Goal: Use online tool/utility: Use online tool/utility

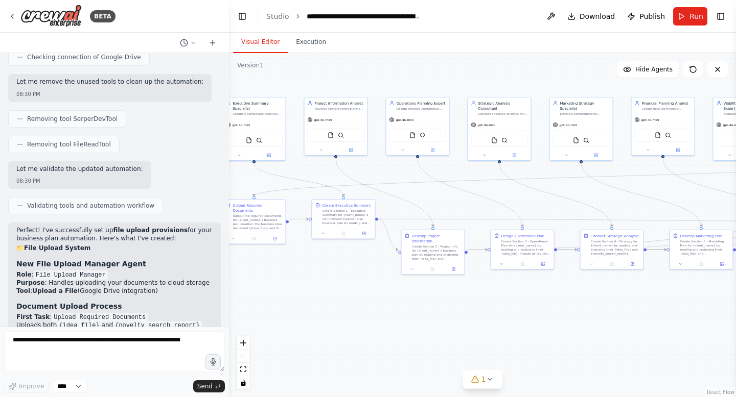
drag, startPoint x: 364, startPoint y: 166, endPoint x: 450, endPoint y: 194, distance: 90.1
click at [450, 194] on div ".deletable-edge-delete-btn { width: 20px; height: 20px; border: 0px solid #ffff…" at bounding box center [482, 225] width 507 height 344
click at [239, 15] on button "Toggle Left Sidebar" at bounding box center [242, 16] width 14 height 14
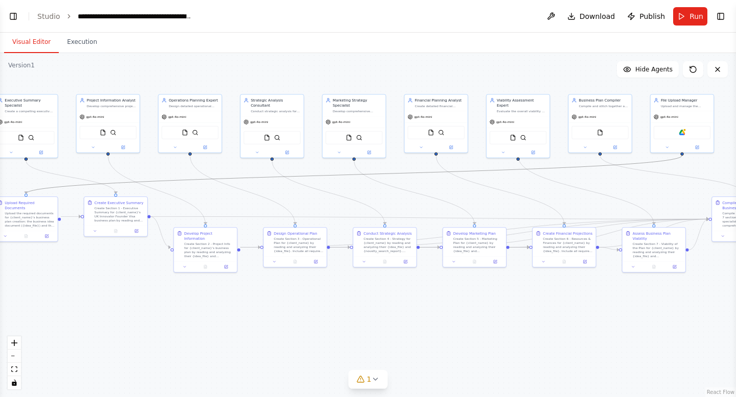
drag, startPoint x: 169, startPoint y: 179, endPoint x: 207, endPoint y: 179, distance: 37.8
click at [207, 179] on icon "Edge from 97a4612f-b845-4417-a444-5a8221465746 to 4993462e-935f-4405-9cfe-b4c6d…" at bounding box center [354, 175] width 656 height 38
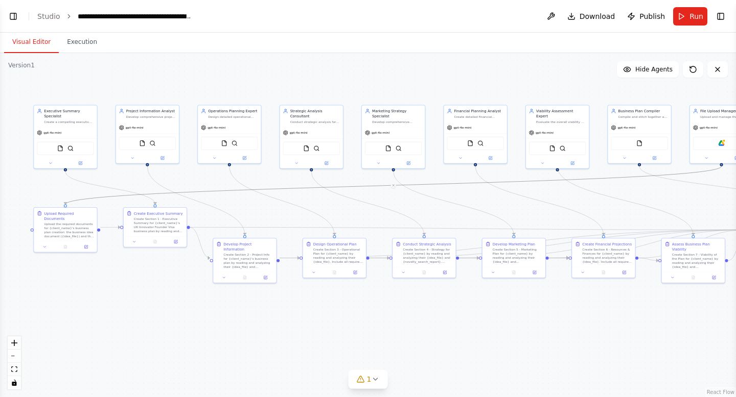
drag, startPoint x: 221, startPoint y: 81, endPoint x: 261, endPoint y: 91, distance: 41.8
click at [261, 91] on div ".deletable-edge-delete-btn { width: 20px; height: 20px; border: 0px solid #ffff…" at bounding box center [368, 225] width 736 height 344
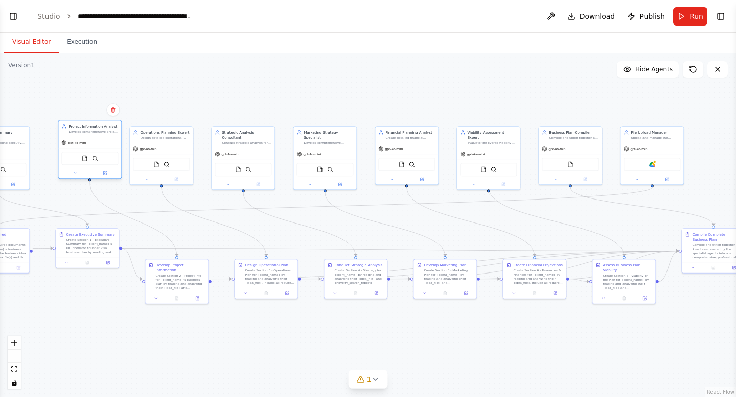
drag, startPoint x: 98, startPoint y: 143, endPoint x: 108, endPoint y: 139, distance: 10.8
click at [108, 139] on div "gpt-4o-mini" at bounding box center [89, 142] width 63 height 11
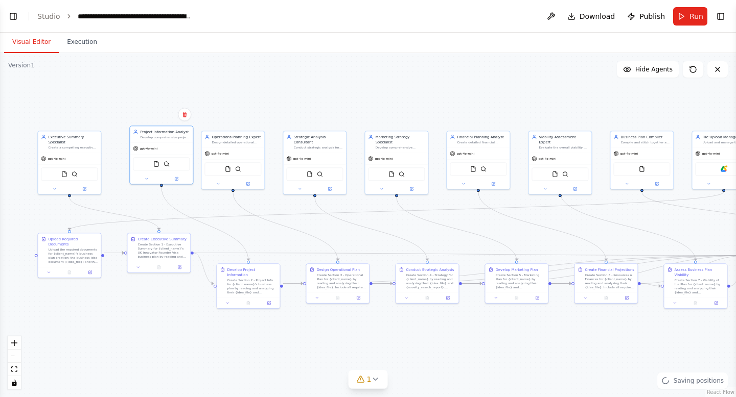
drag, startPoint x: 129, startPoint y: 95, endPoint x: 201, endPoint y: 100, distance: 71.7
click at [201, 100] on div ".deletable-edge-delete-btn { width: 20px; height: 20px; border: 0px solid #ffff…" at bounding box center [368, 225] width 736 height 344
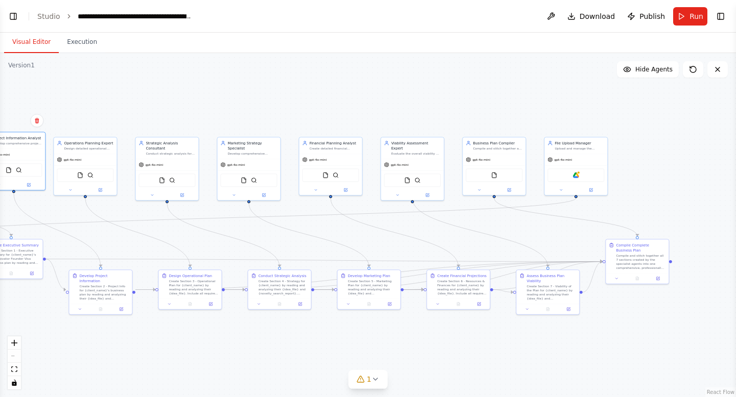
drag, startPoint x: 492, startPoint y: 95, endPoint x: 342, endPoint y: 101, distance: 150.8
click at [342, 101] on div ".deletable-edge-delete-btn { width: 20px; height: 20px; border: 0px solid #ffff…" at bounding box center [368, 225] width 736 height 344
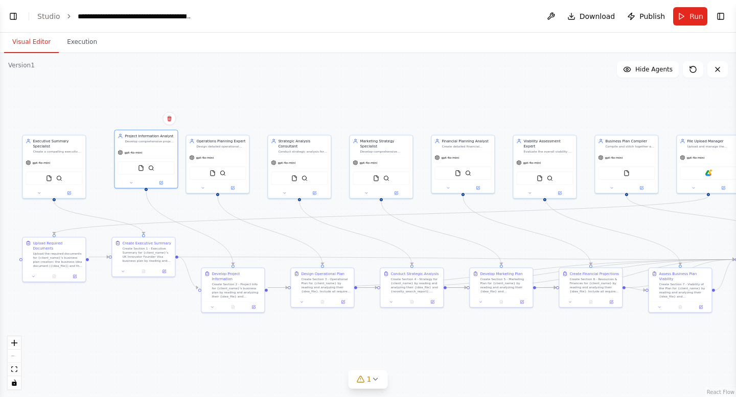
drag, startPoint x: 254, startPoint y: 105, endPoint x: 391, endPoint y: 102, distance: 136.9
click at [391, 102] on div ".deletable-edge-delete-btn { width: 20px; height: 20px; border: 0px solid #ffff…" at bounding box center [368, 225] width 736 height 344
click at [374, 377] on icon at bounding box center [375, 379] width 8 height 8
click at [479, 332] on icon at bounding box center [483, 333] width 8 height 8
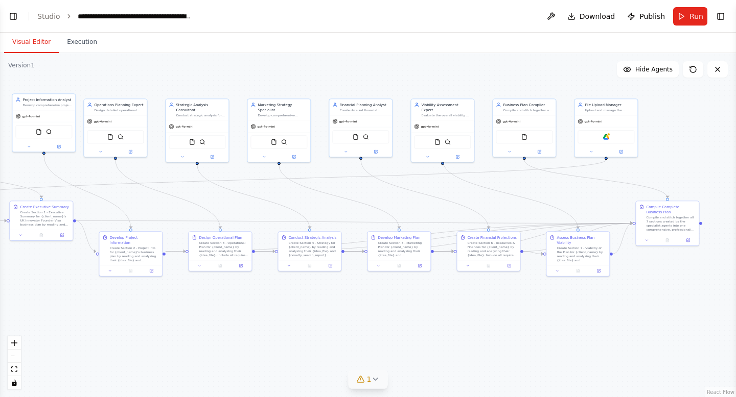
drag, startPoint x: 389, startPoint y: 337, endPoint x: 270, endPoint y: 311, distance: 121.8
click at [270, 312] on div ".deletable-edge-delete-btn { width: 20px; height: 20px; border: 0px solid #ffff…" at bounding box center [368, 225] width 736 height 344
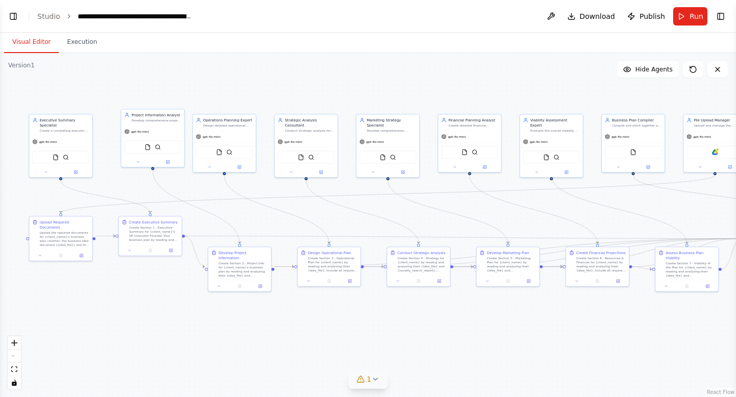
drag, startPoint x: 227, startPoint y: 95, endPoint x: 349, endPoint y: 100, distance: 122.2
click at [349, 100] on div ".deletable-edge-delete-btn { width: 20px; height: 20px; border: 0px solid #ffff…" at bounding box center [368, 225] width 736 height 344
click at [681, 16] on button "Run" at bounding box center [690, 16] width 34 height 18
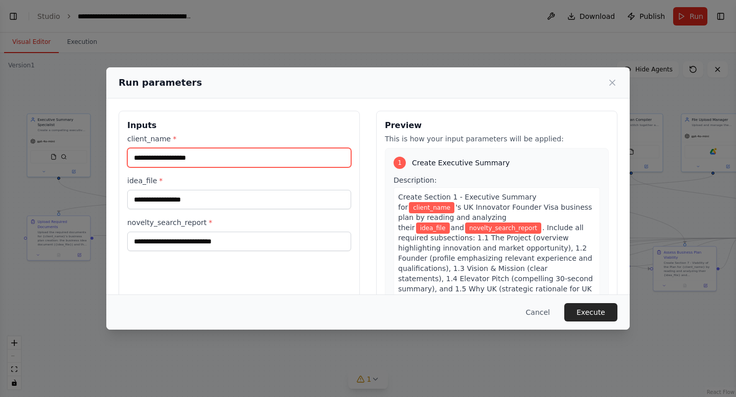
click at [151, 160] on input "client_name *" at bounding box center [239, 157] width 224 height 19
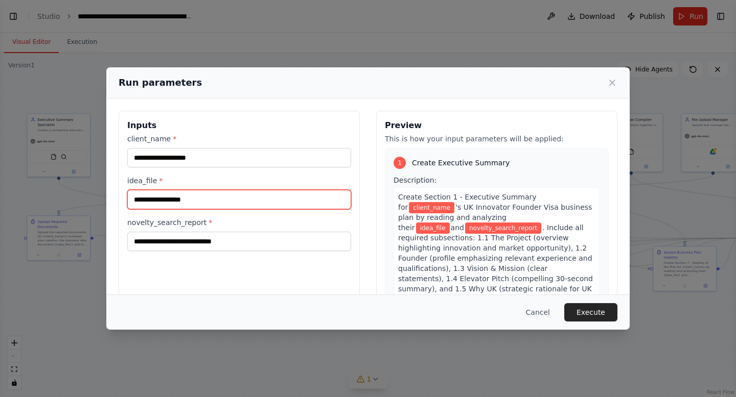
click at [162, 205] on input "idea_file *" at bounding box center [239, 199] width 224 height 19
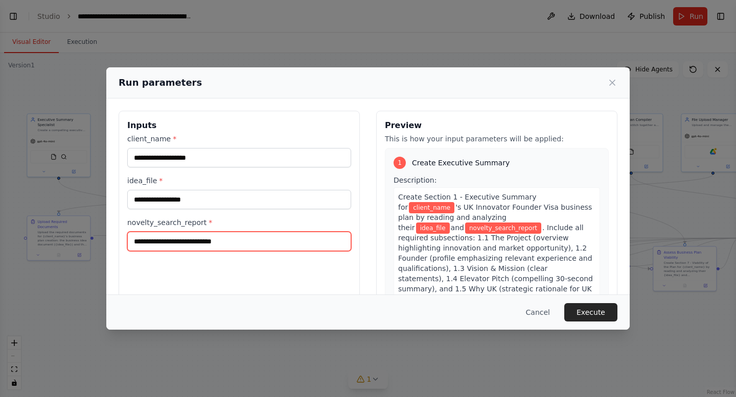
click at [162, 240] on input "novelty_search_report *" at bounding box center [239, 241] width 224 height 19
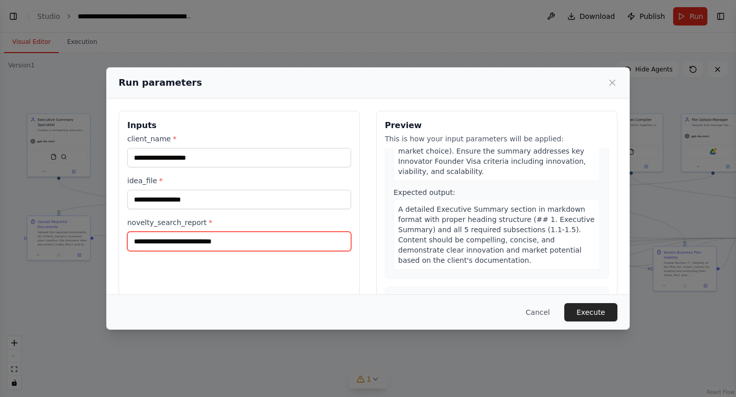
scroll to position [134, 0]
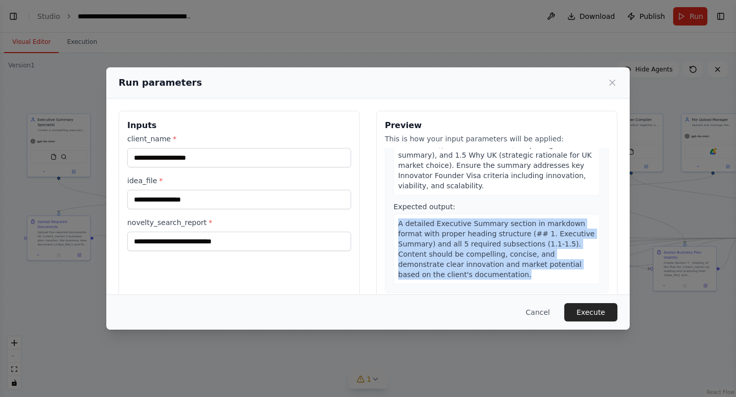
drag, startPoint x: 398, startPoint y: 205, endPoint x: 575, endPoint y: 255, distance: 184.2
click at [575, 255] on div "1 Create Executive Summary Description: Create Section 1 - Executive Summary fo…" at bounding box center [497, 153] width 224 height 279
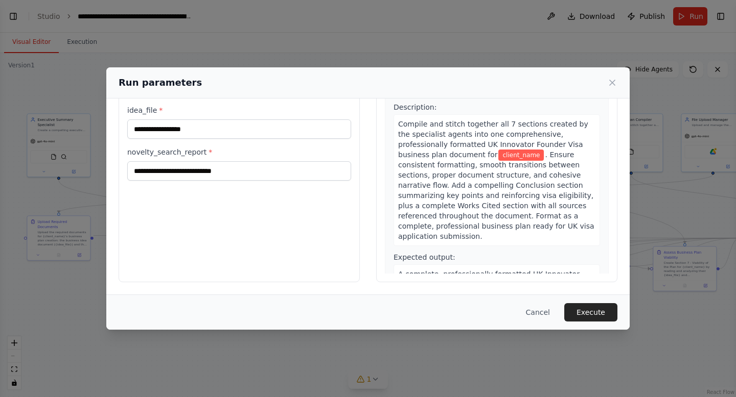
scroll to position [2047, 0]
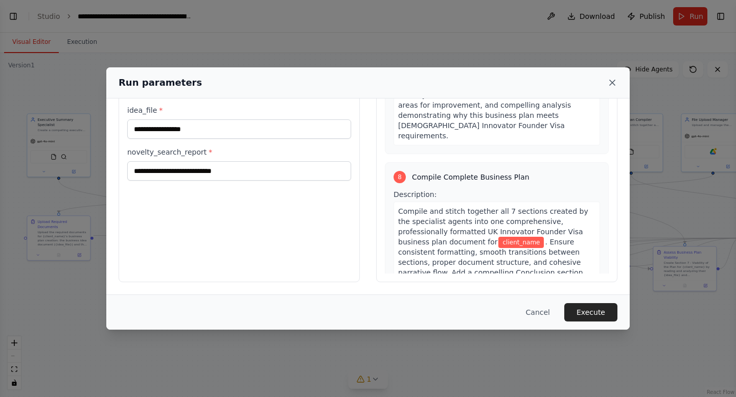
click at [612, 82] on icon at bounding box center [611, 82] width 5 height 5
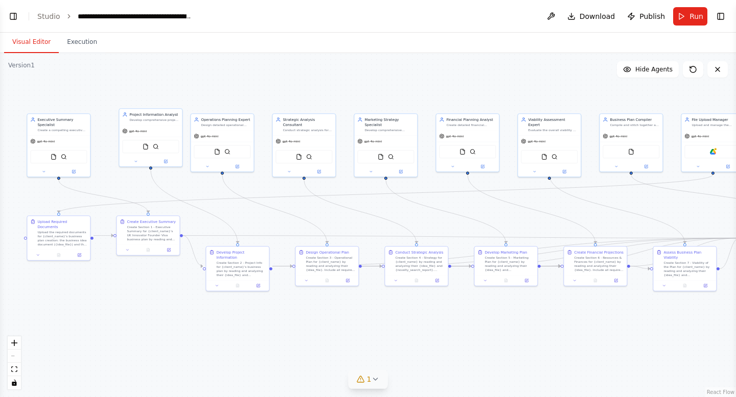
click at [488, 97] on div ".deletable-edge-delete-btn { width: 20px; height: 20px; border: 0px solid #ffff…" at bounding box center [368, 225] width 736 height 344
